Goal: Information Seeking & Learning: Learn about a topic

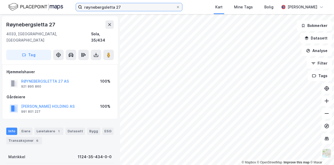
drag, startPoint x: 0, startPoint y: 0, endPoint x: 104, endPoint y: 5, distance: 104.1
click at [104, 5] on input "røynebergsletta 27" at bounding box center [129, 7] width 94 height 8
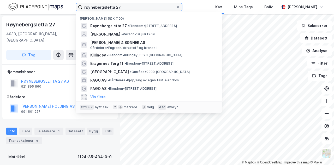
click at [103, 6] on input "røynebergsletta 27" at bounding box center [129, 7] width 94 height 8
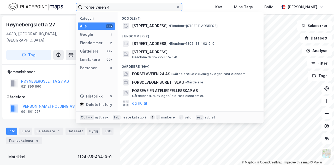
type input "forselveien 4"
click at [140, 21] on div "Google (1)" at bounding box center [191, 16] width 146 height 9
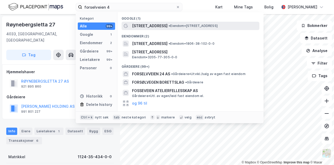
click at [140, 26] on span "[STREET_ADDRESS]" at bounding box center [150, 26] width 36 height 6
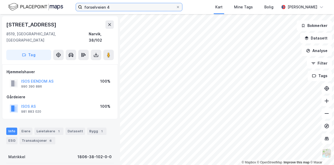
click at [109, 10] on input "forselveien 4" at bounding box center [129, 7] width 94 height 8
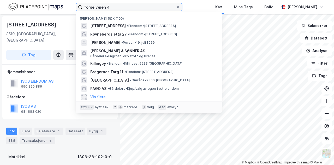
click at [109, 10] on input "forselveien 4" at bounding box center [129, 7] width 94 height 8
